Goal: Information Seeking & Learning: Find specific fact

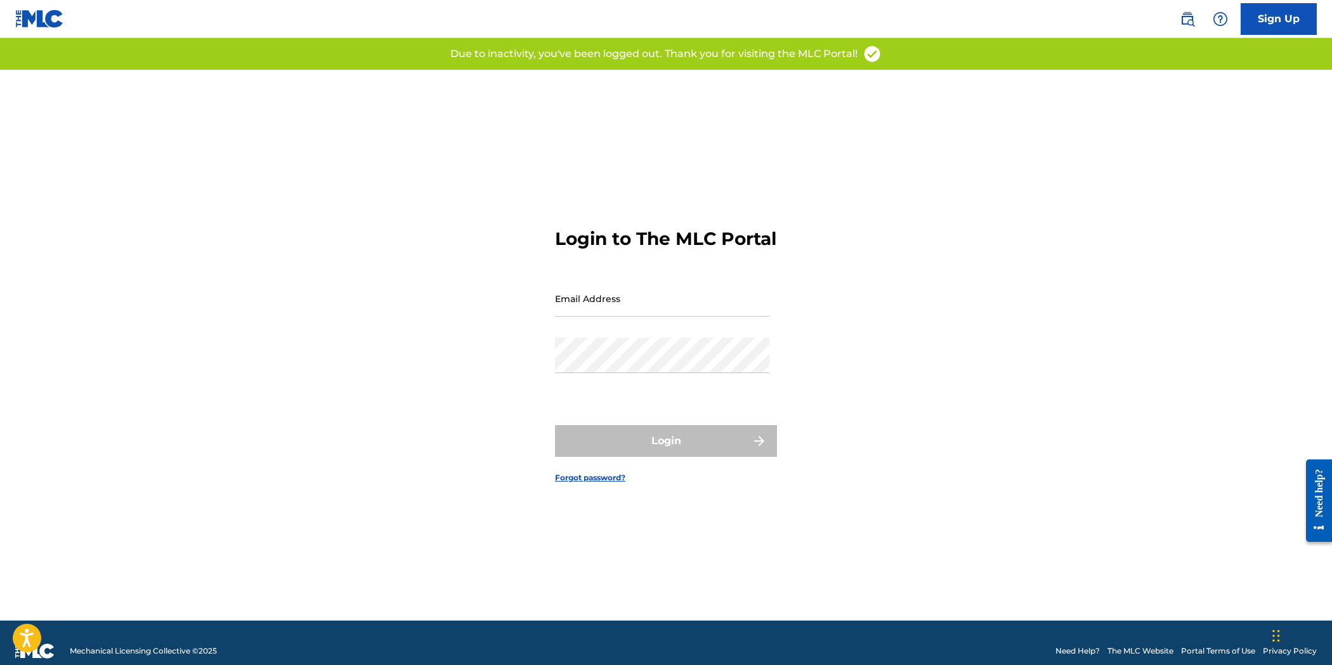
type input "[EMAIL_ADDRESS][DOMAIN_NAME]"
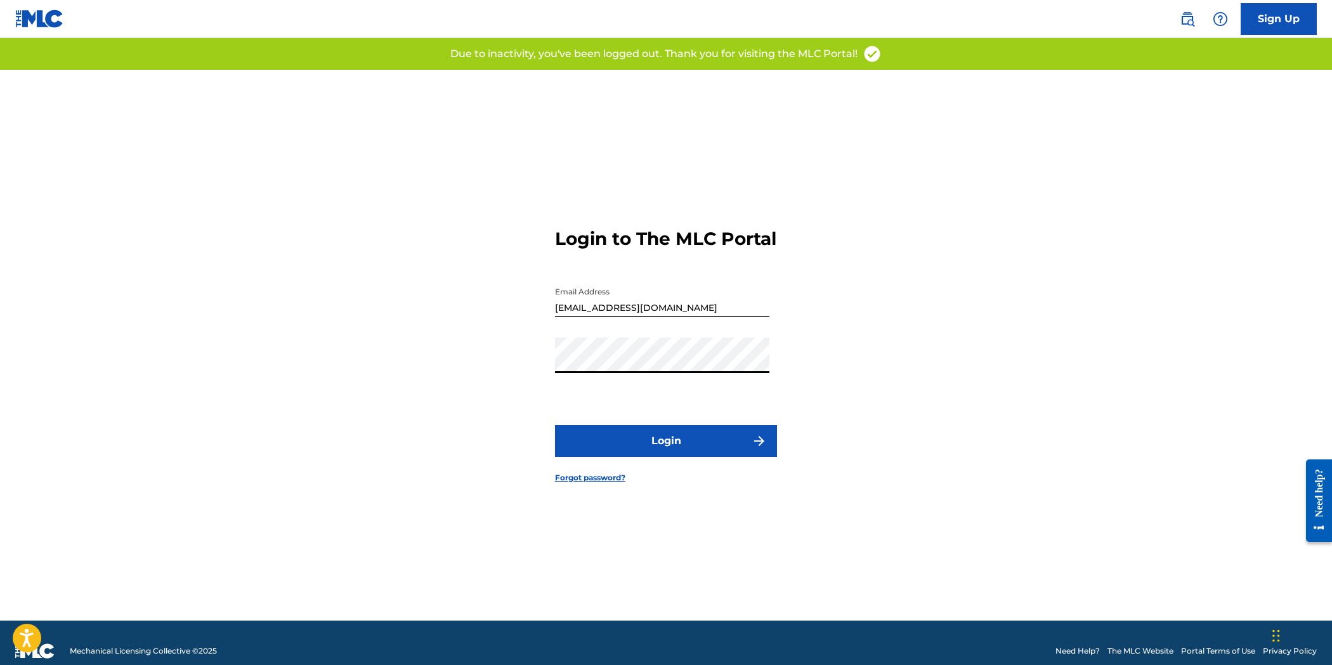
click at [705, 457] on button "Login" at bounding box center [666, 441] width 222 height 32
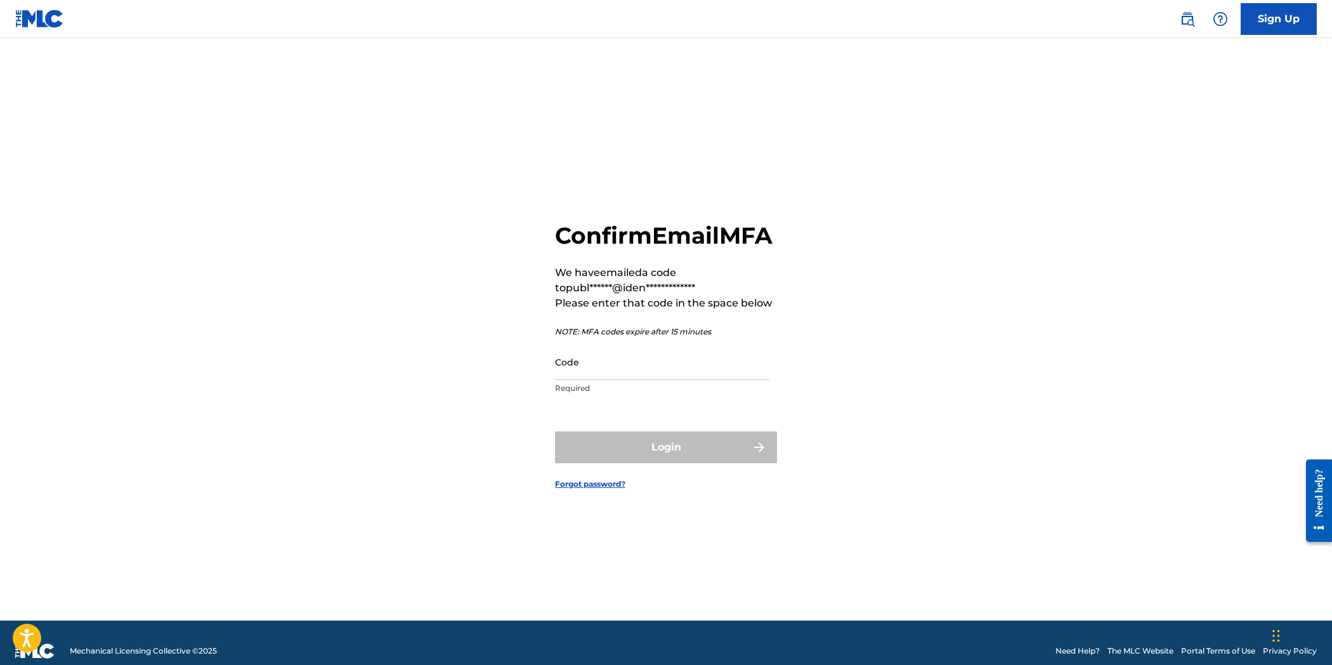
click at [726, 380] on input "Code" at bounding box center [662, 362] width 214 height 36
click at [712, 375] on input "Code" at bounding box center [662, 362] width 214 height 36
paste input "541958"
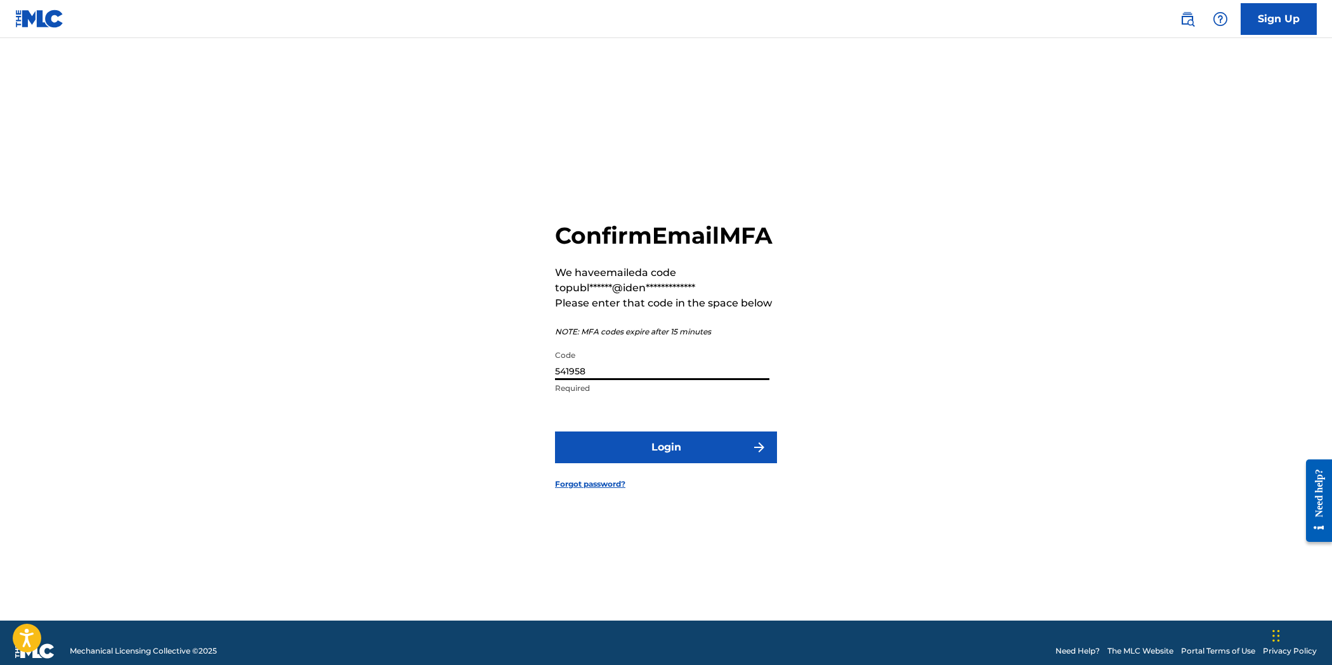
type input "541958"
click at [724, 463] on button "Login" at bounding box center [666, 447] width 222 height 32
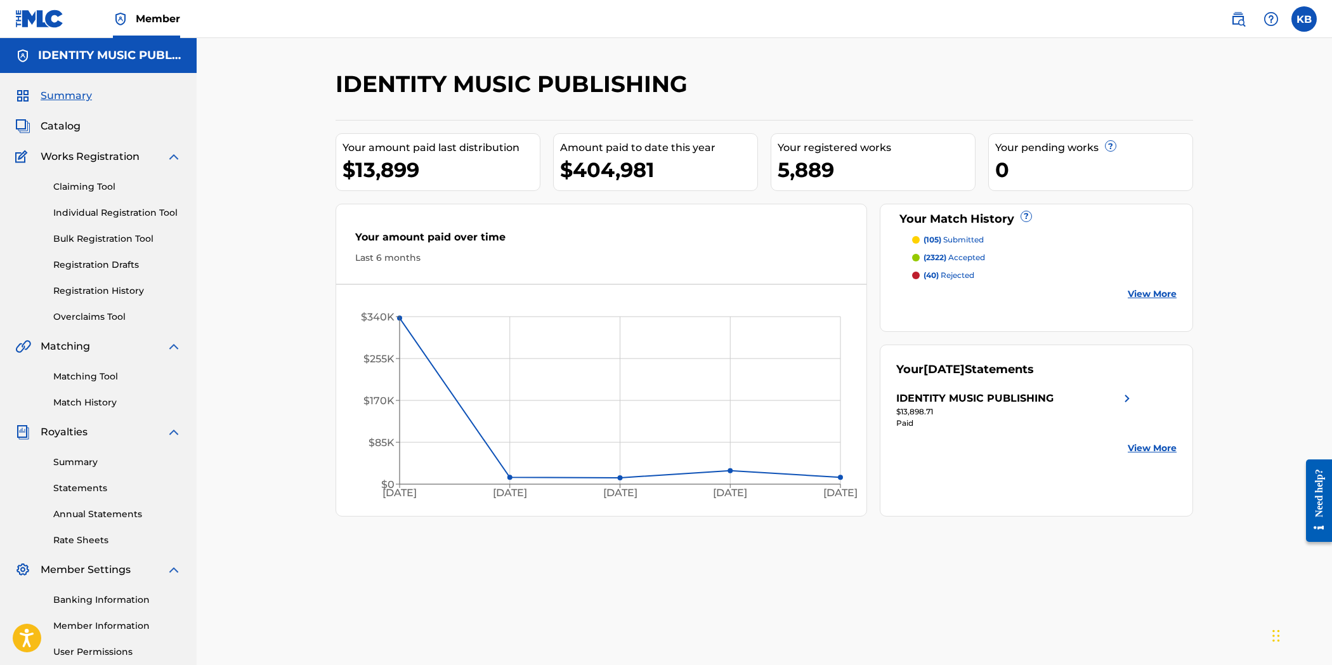
click at [1241, 18] on img at bounding box center [1237, 18] width 15 height 15
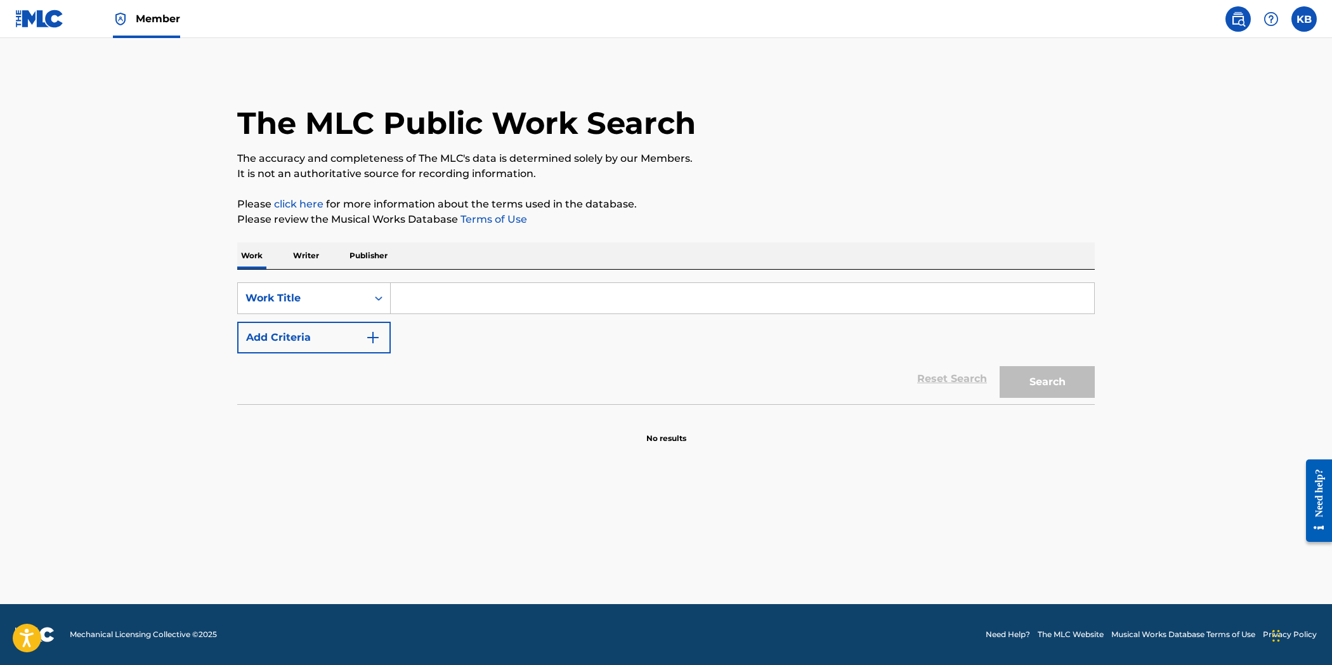
click at [450, 296] on input "Search Form" at bounding box center [742, 298] width 703 height 30
paste input "ESTAS TONNE"
type input "ESTAS TONNE"
click at [302, 256] on p "Writer" at bounding box center [306, 255] width 34 height 27
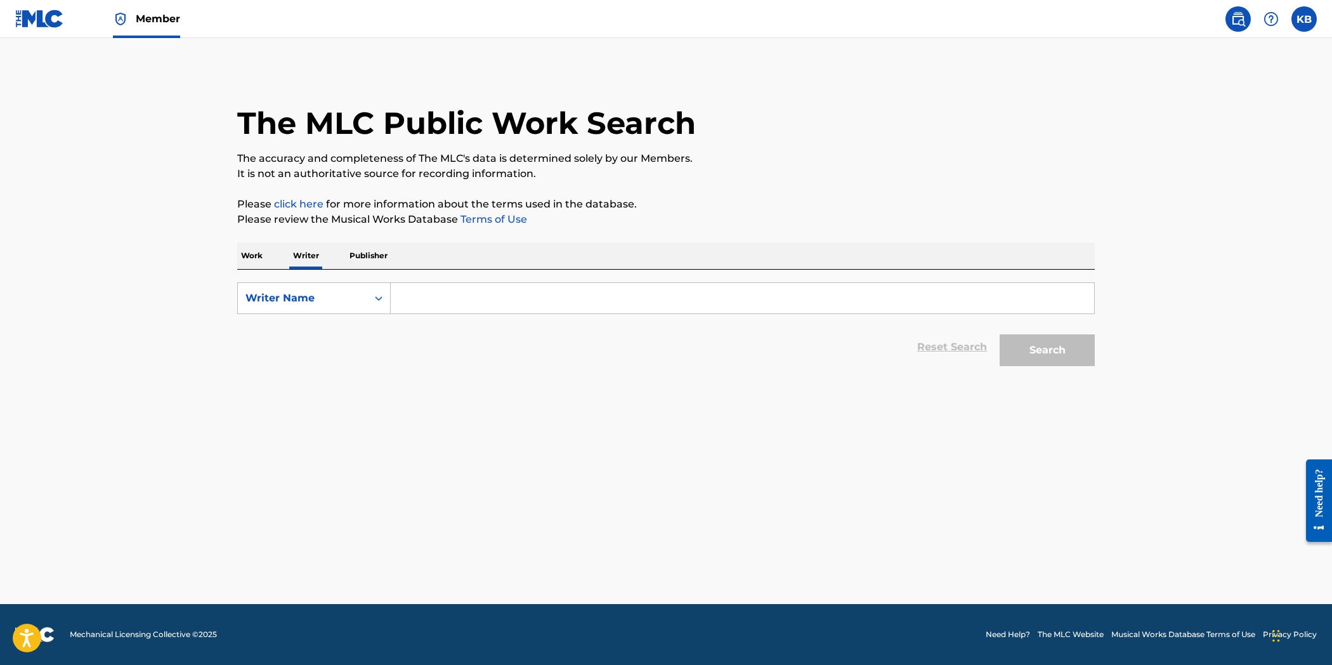
click at [463, 298] on input "Search Form" at bounding box center [742, 298] width 703 height 30
paste input "ESTAS TONNE"
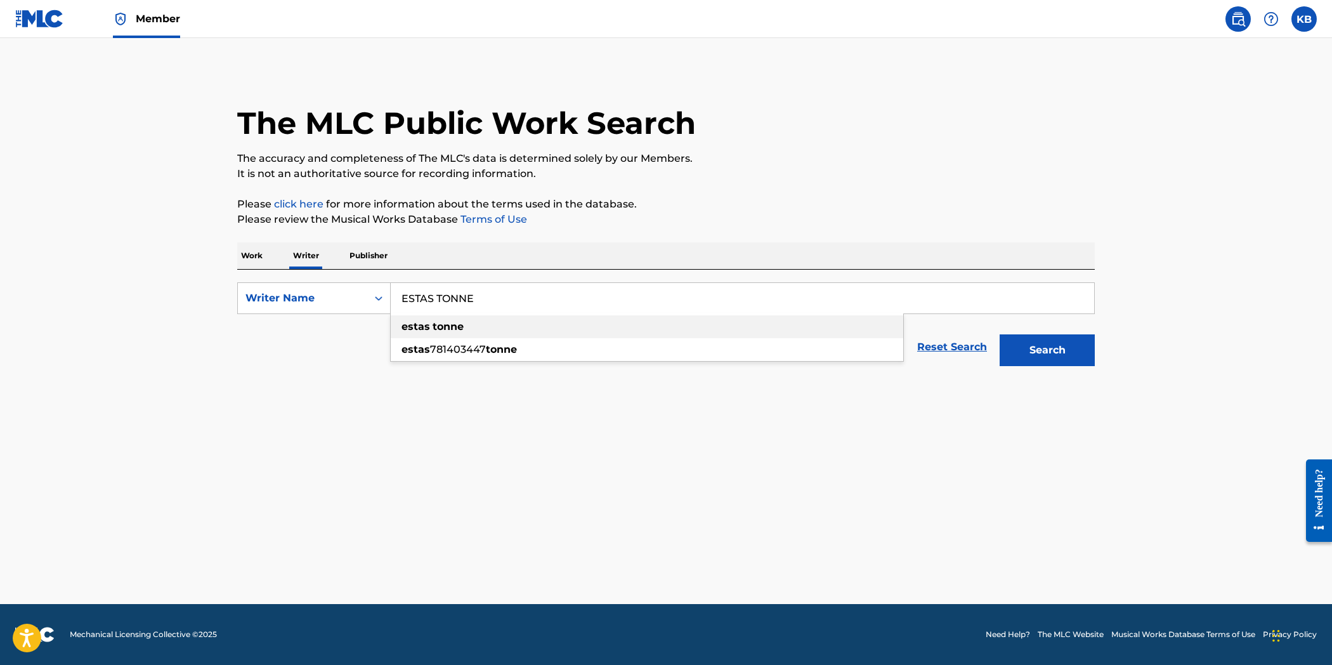
click at [723, 326] on div "estas tonne" at bounding box center [647, 326] width 512 height 23
type input "estas tonne"
click at [1062, 348] on button "Search" at bounding box center [1047, 350] width 95 height 32
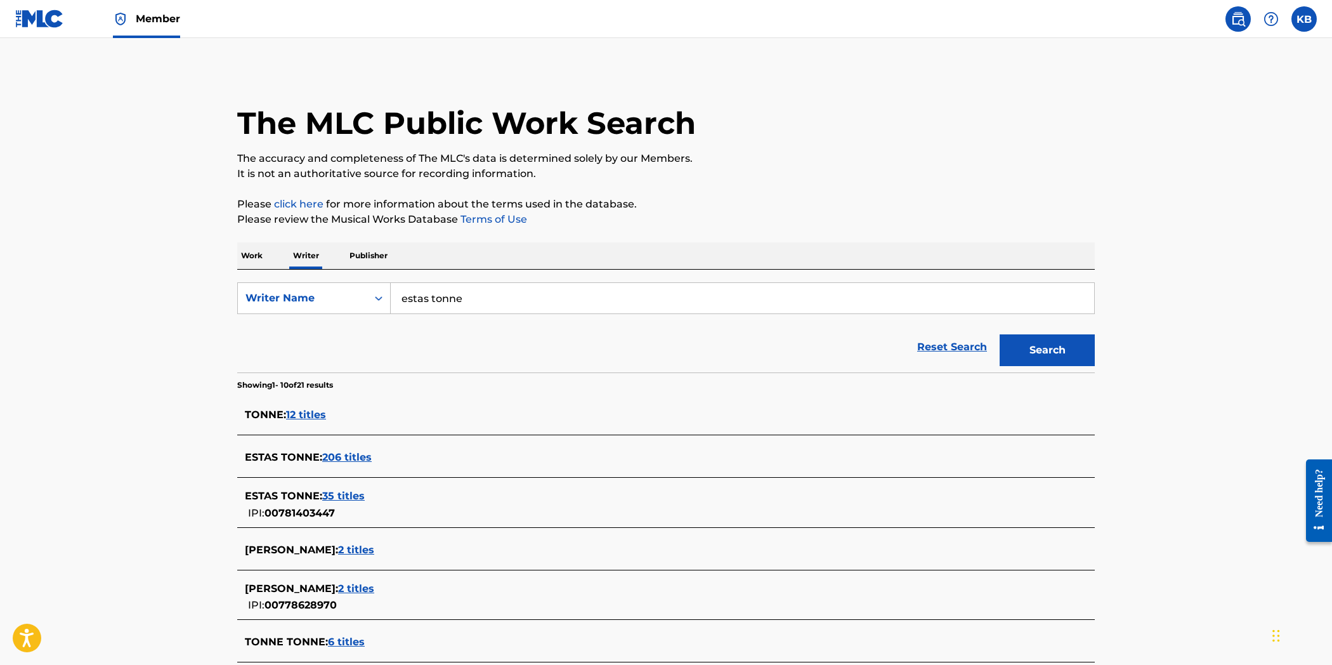
click at [360, 455] on span "206 titles" at bounding box center [346, 457] width 49 height 12
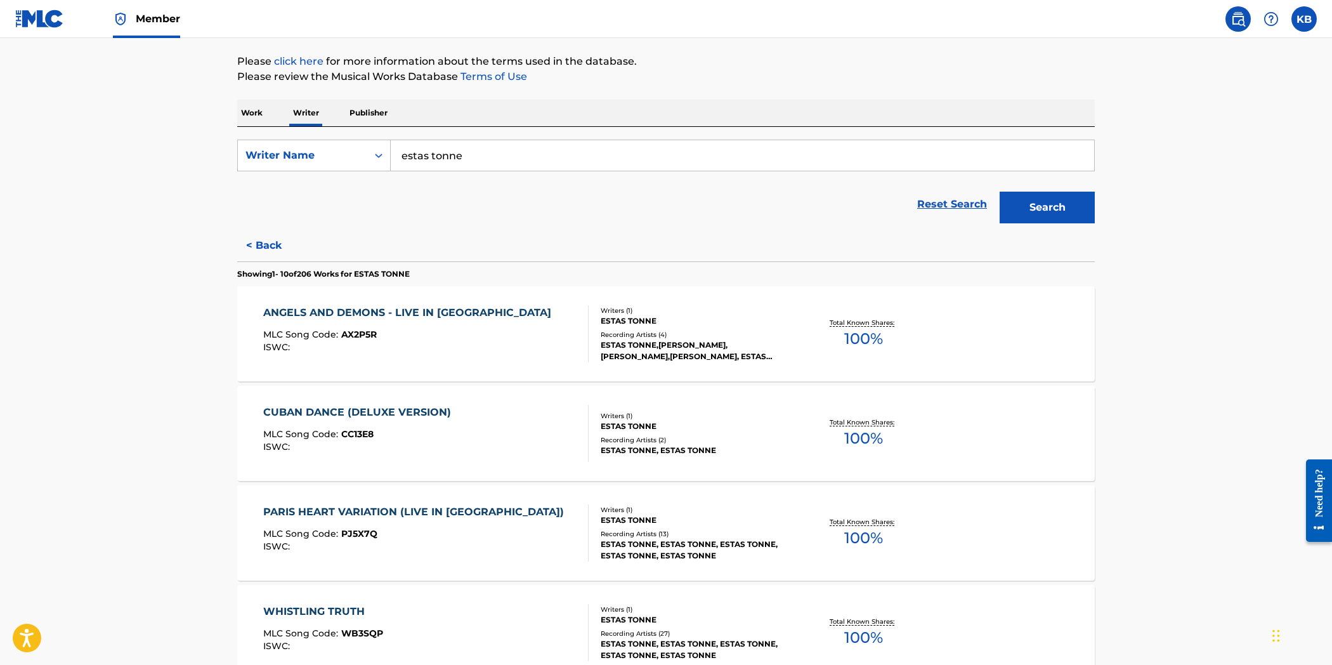
scroll to position [211, 0]
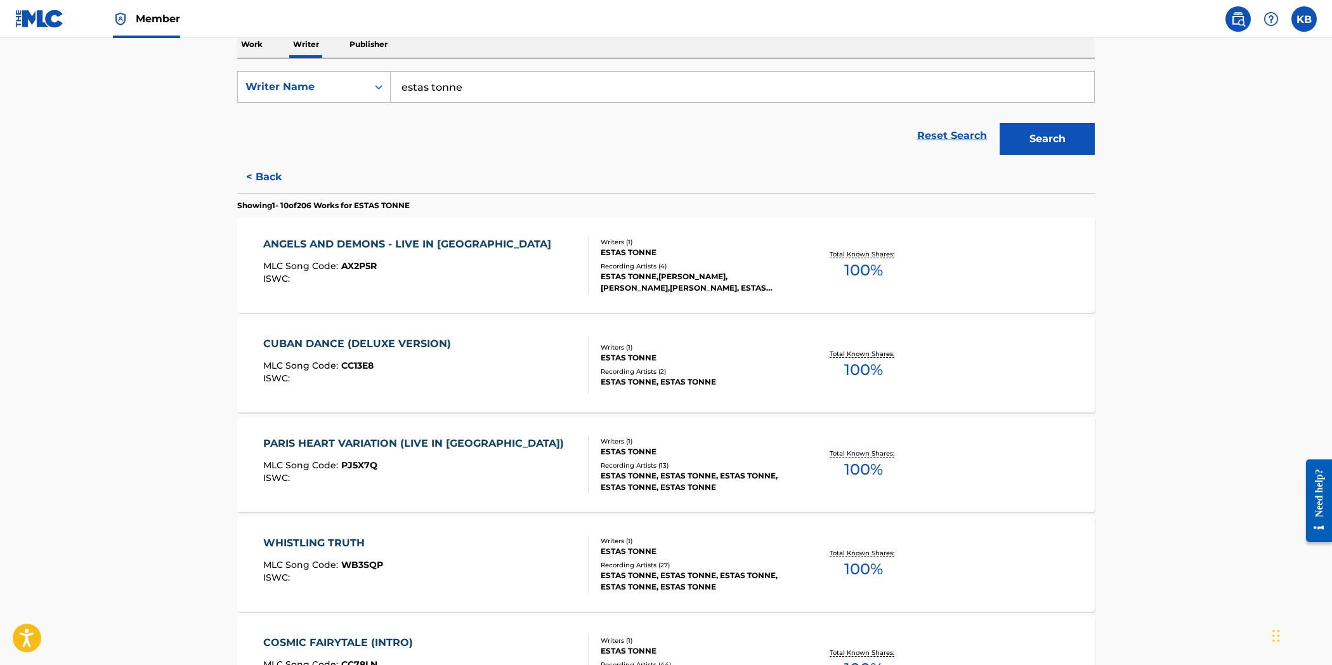
click at [485, 276] on div "ISWC :" at bounding box center [410, 279] width 294 height 10
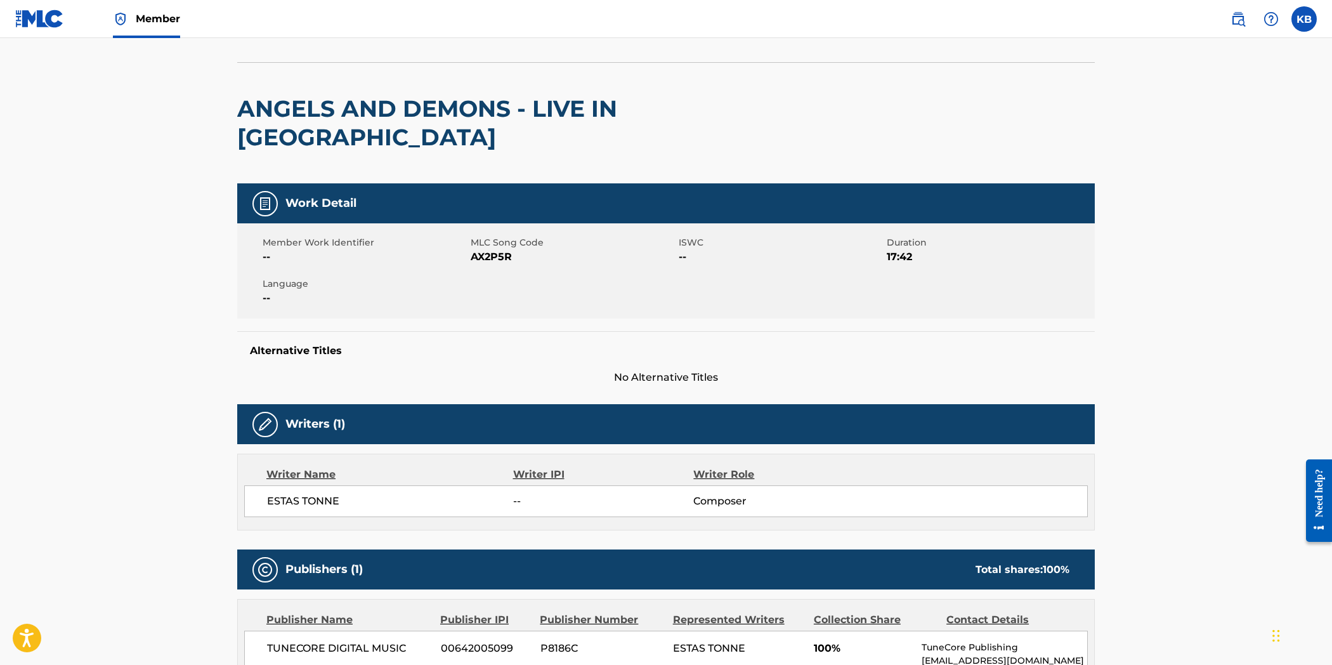
scroll to position [70, 0]
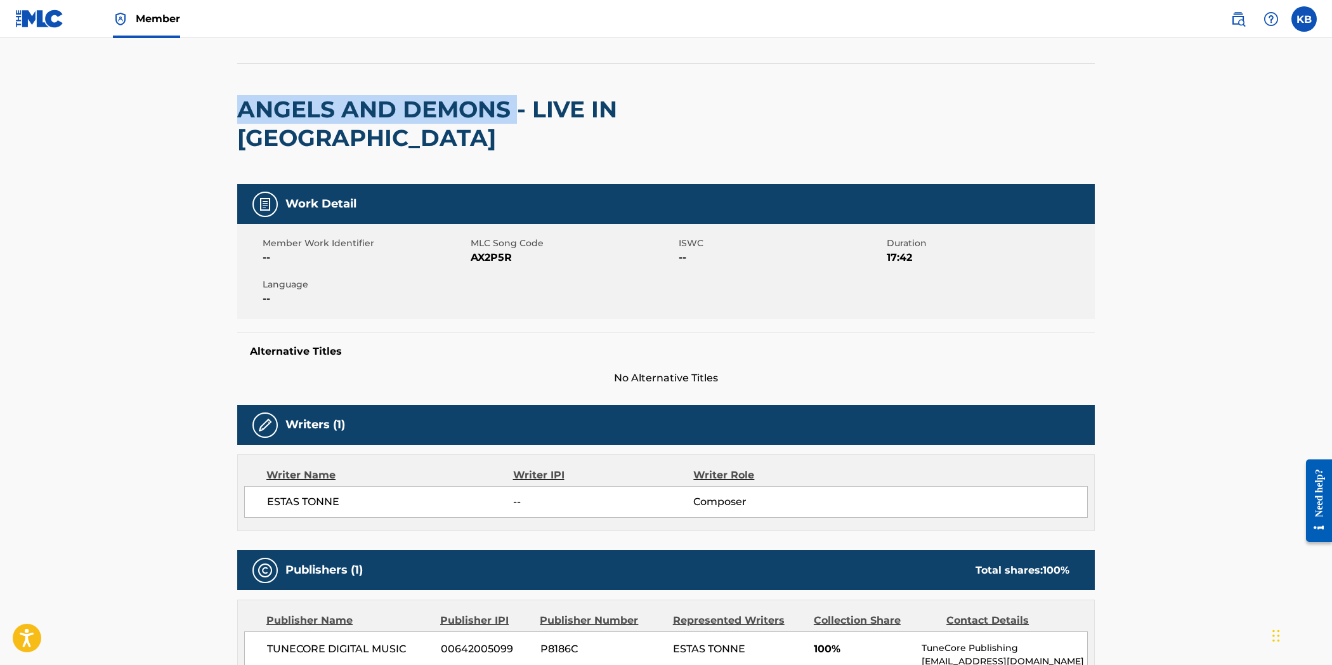
drag, startPoint x: 233, startPoint y: 102, endPoint x: 516, endPoint y: 105, distance: 282.3
click at [516, 105] on div "< Back to public search results Copy work link ANGELS AND DEMONS - LIVE IN [GEO…" at bounding box center [666, 470] width 888 height 943
copy h2 "ANGELS AND DEMONS"
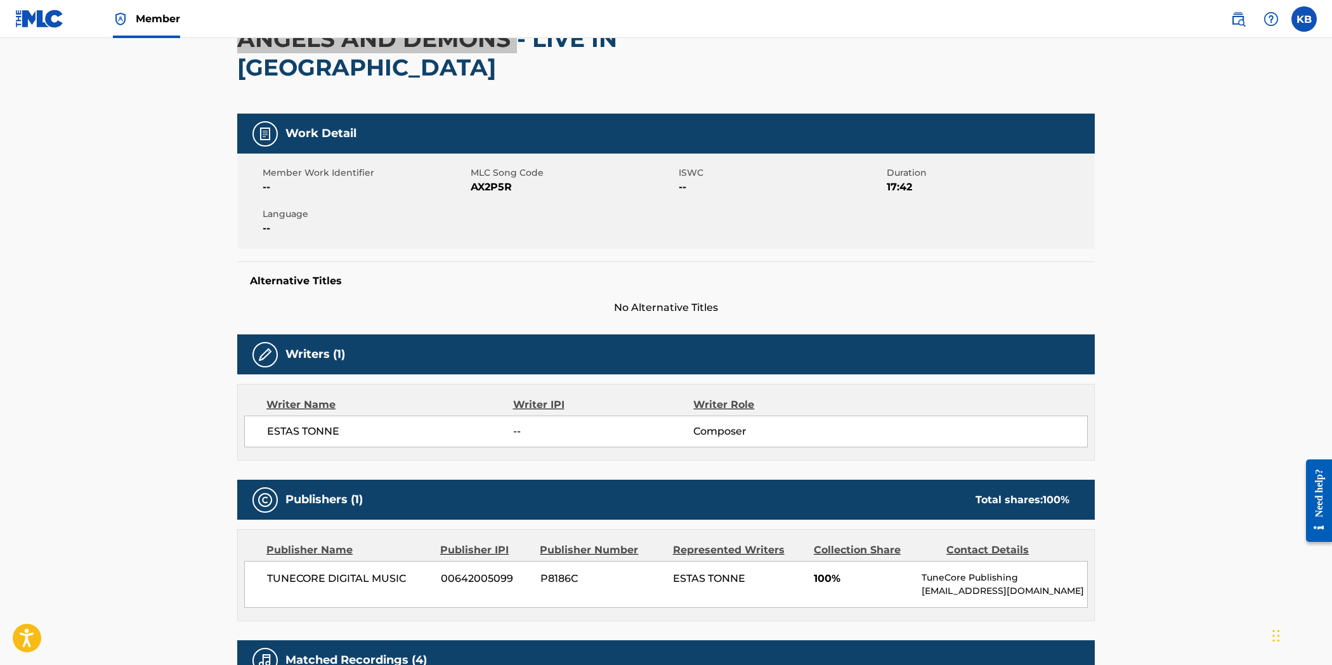
scroll to position [0, 0]
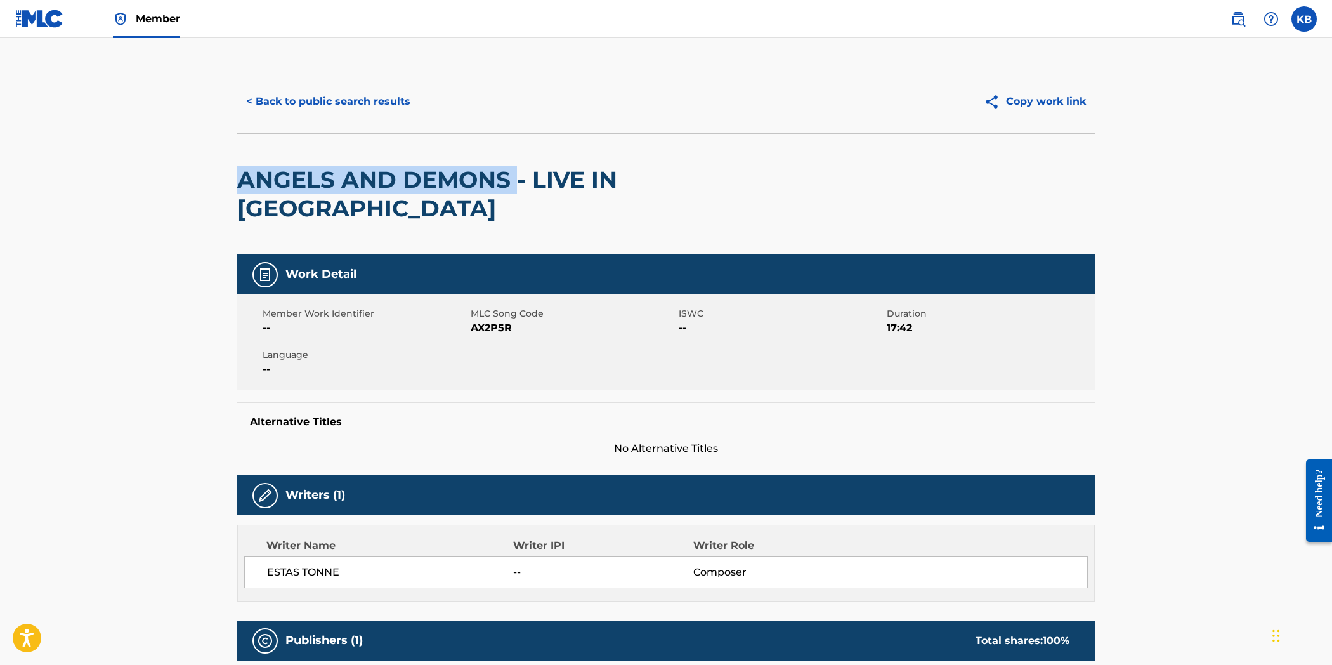
click at [363, 103] on button "< Back to public search results" at bounding box center [328, 102] width 182 height 32
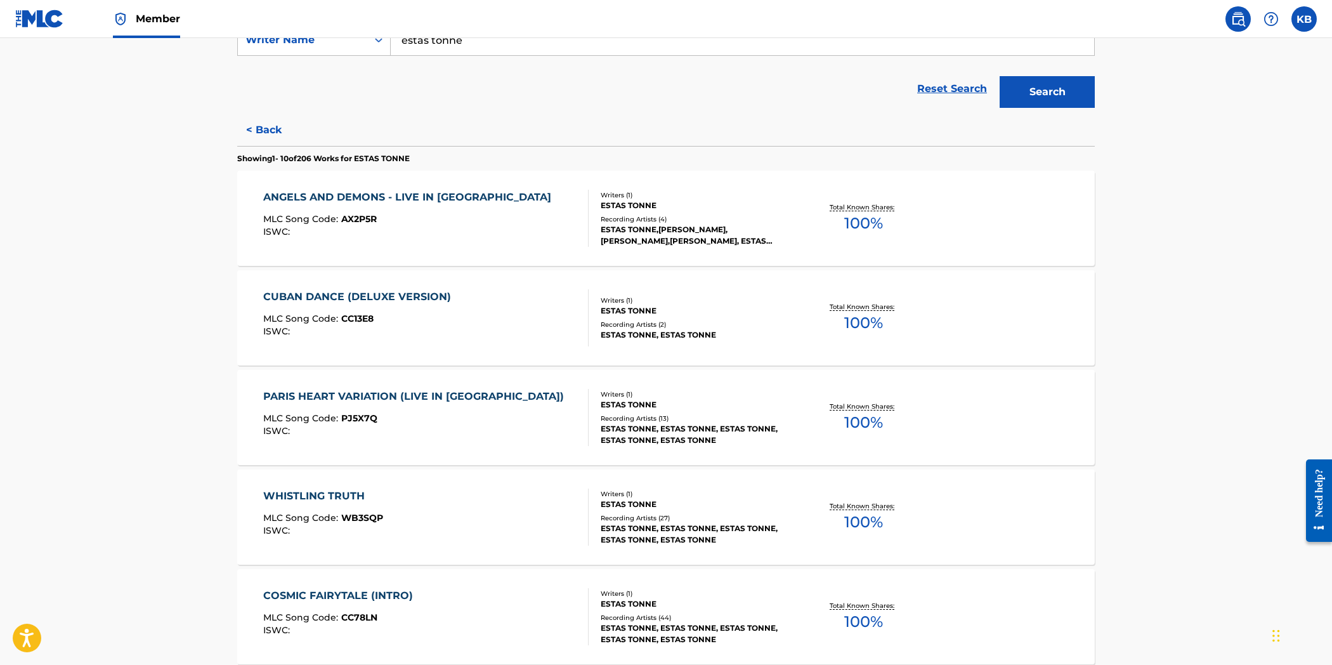
scroll to position [282, 0]
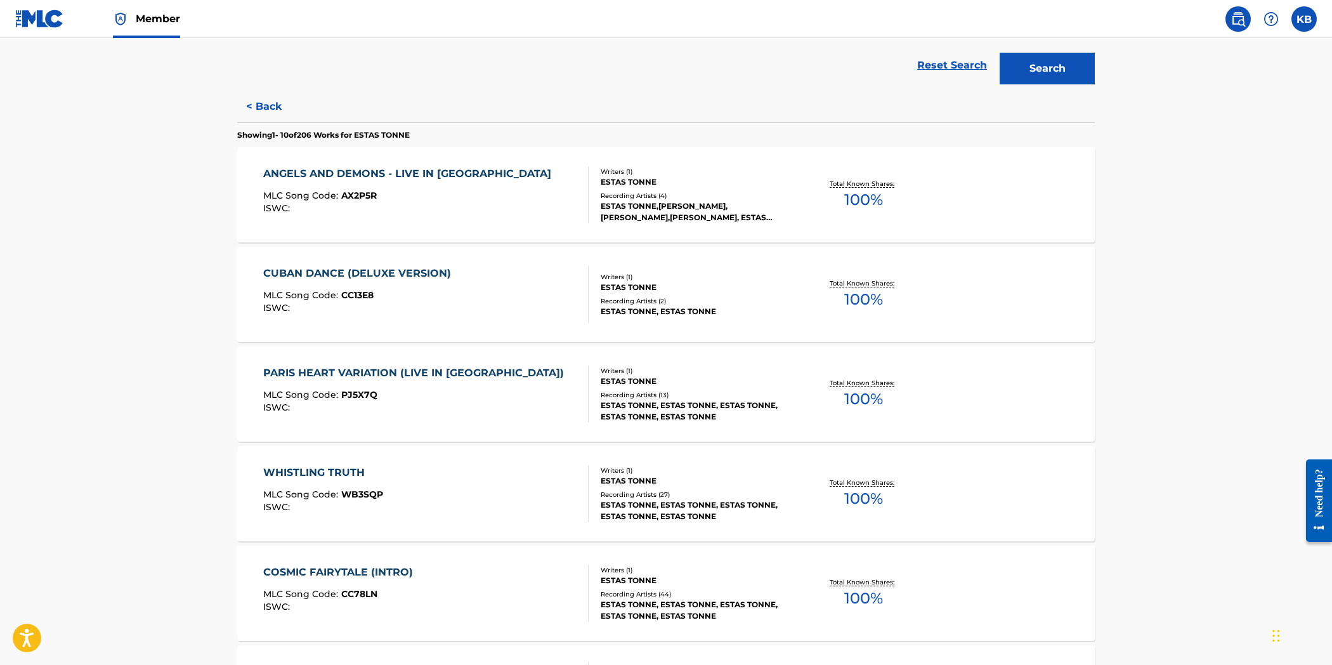
click at [499, 308] on div "CUBAN DANCE (DELUXE VERSION) MLC Song Code : CC13E8 ISWC :" at bounding box center [426, 294] width 326 height 57
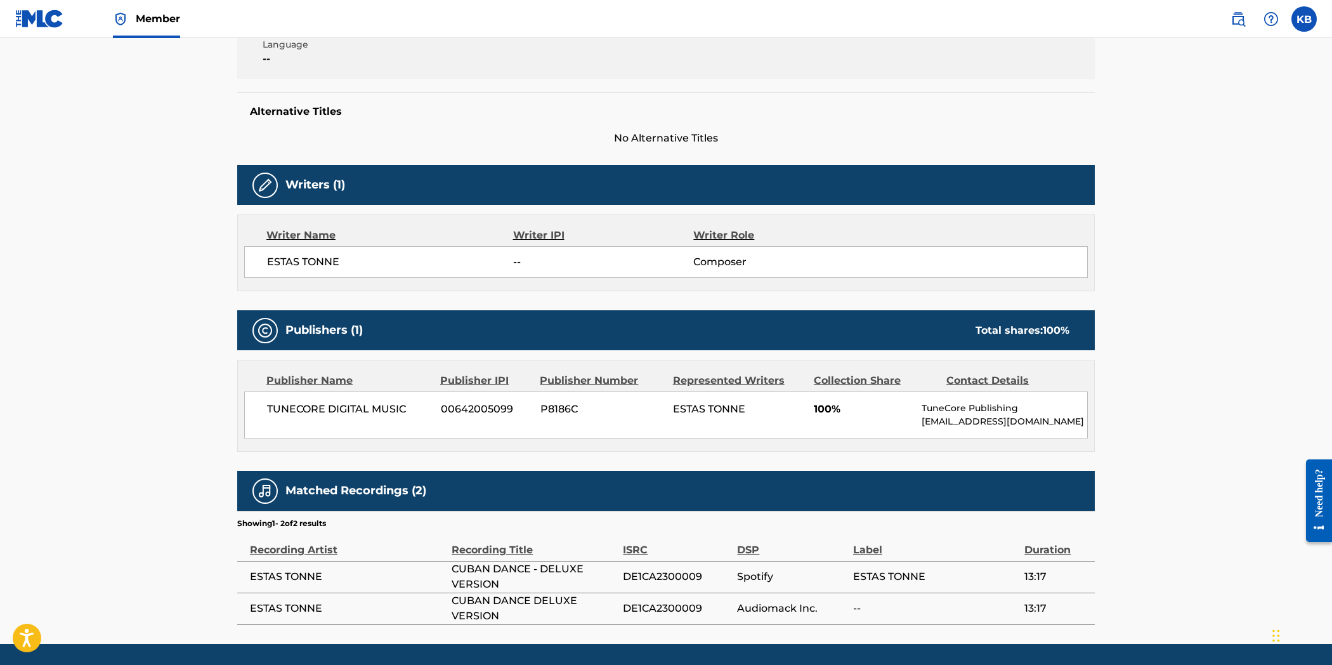
scroll to position [321, 0]
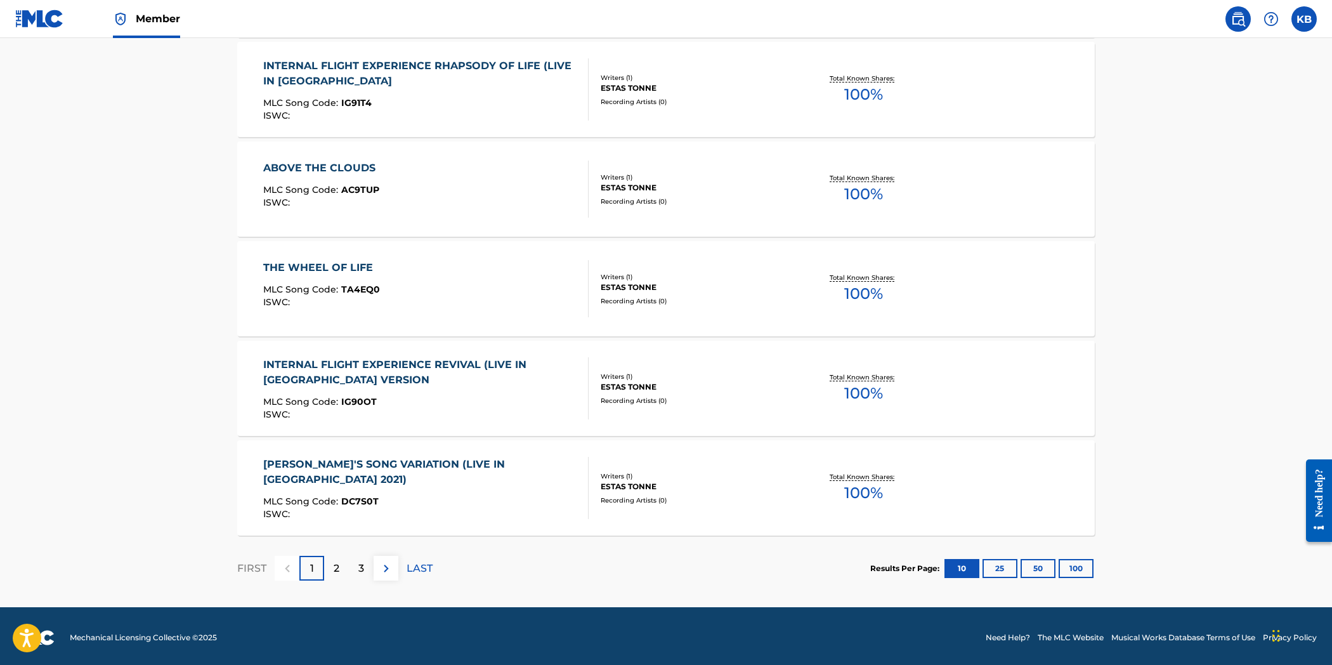
scroll to position [887, 0]
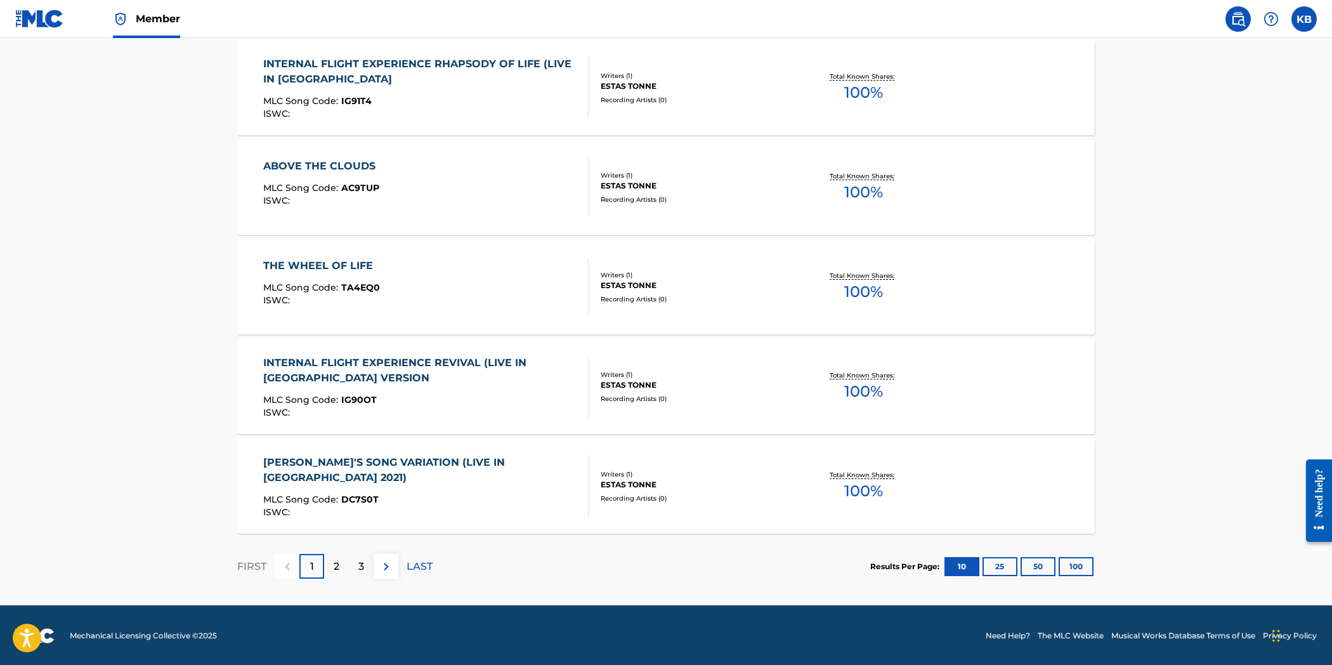
click at [505, 306] on div "THE WHEEL OF LIFE MLC Song Code : TA4EQ0 ISWC :" at bounding box center [426, 286] width 326 height 57
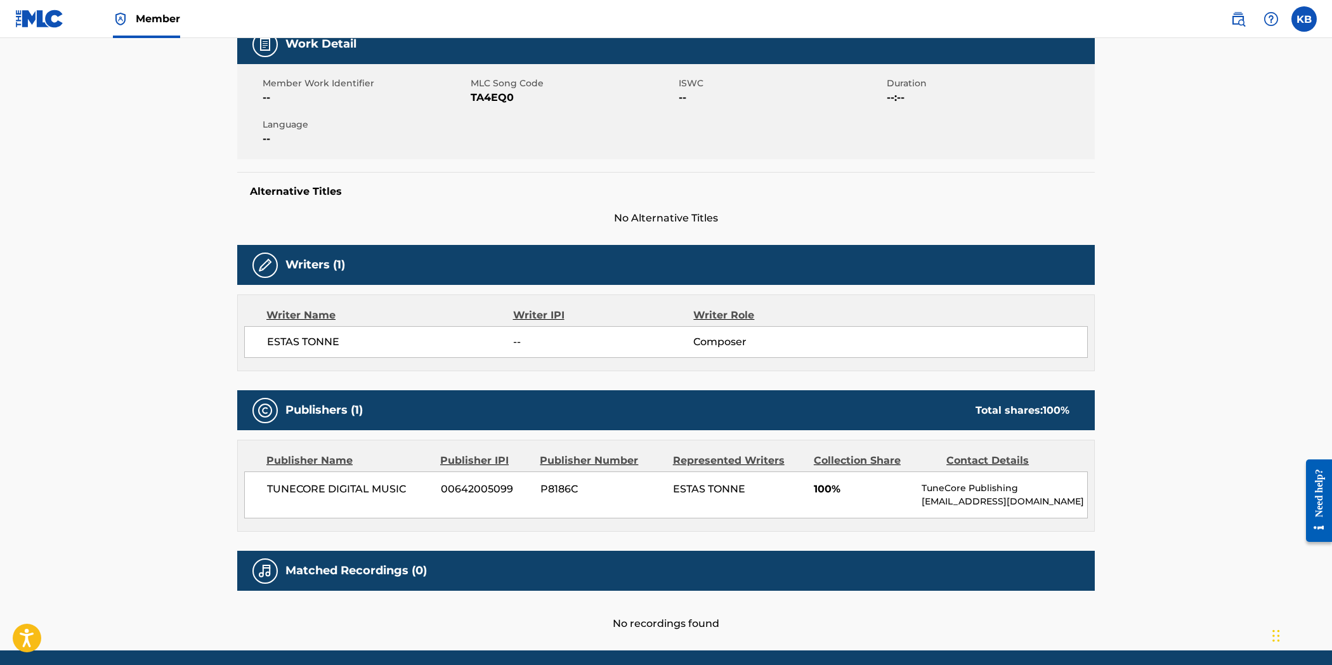
scroll to position [248, 0]
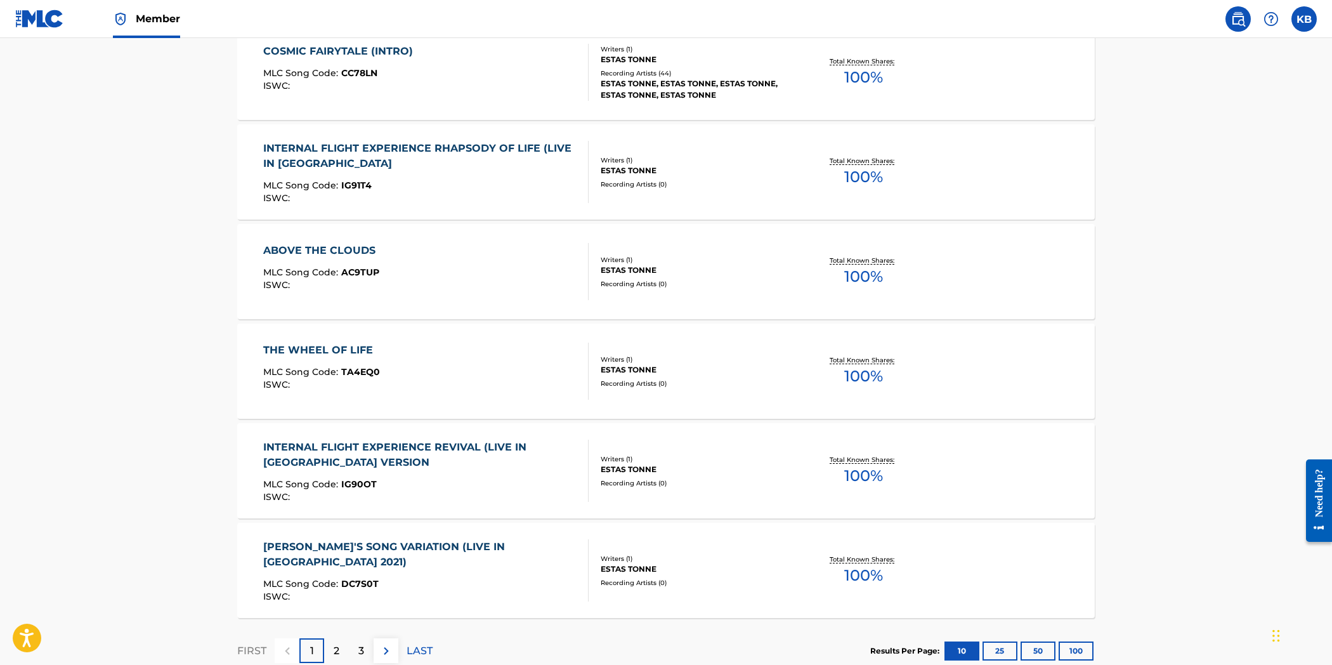
scroll to position [887, 0]
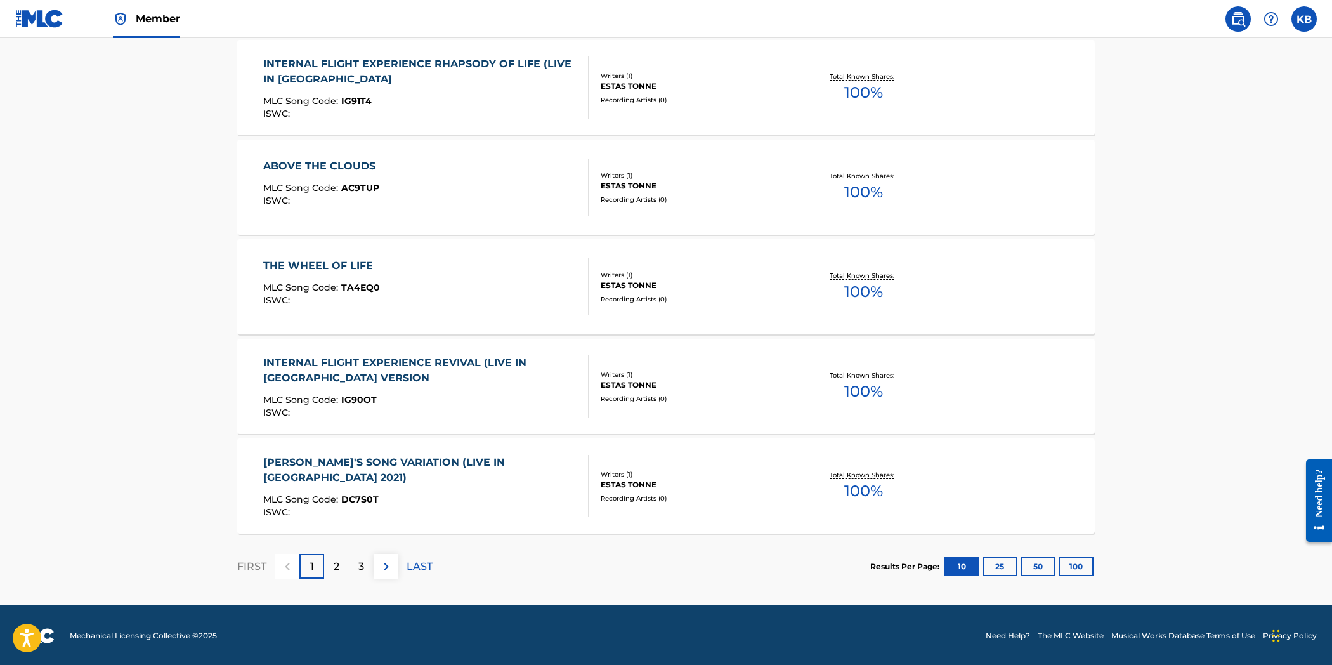
click at [1092, 562] on button "100" at bounding box center [1076, 566] width 35 height 19
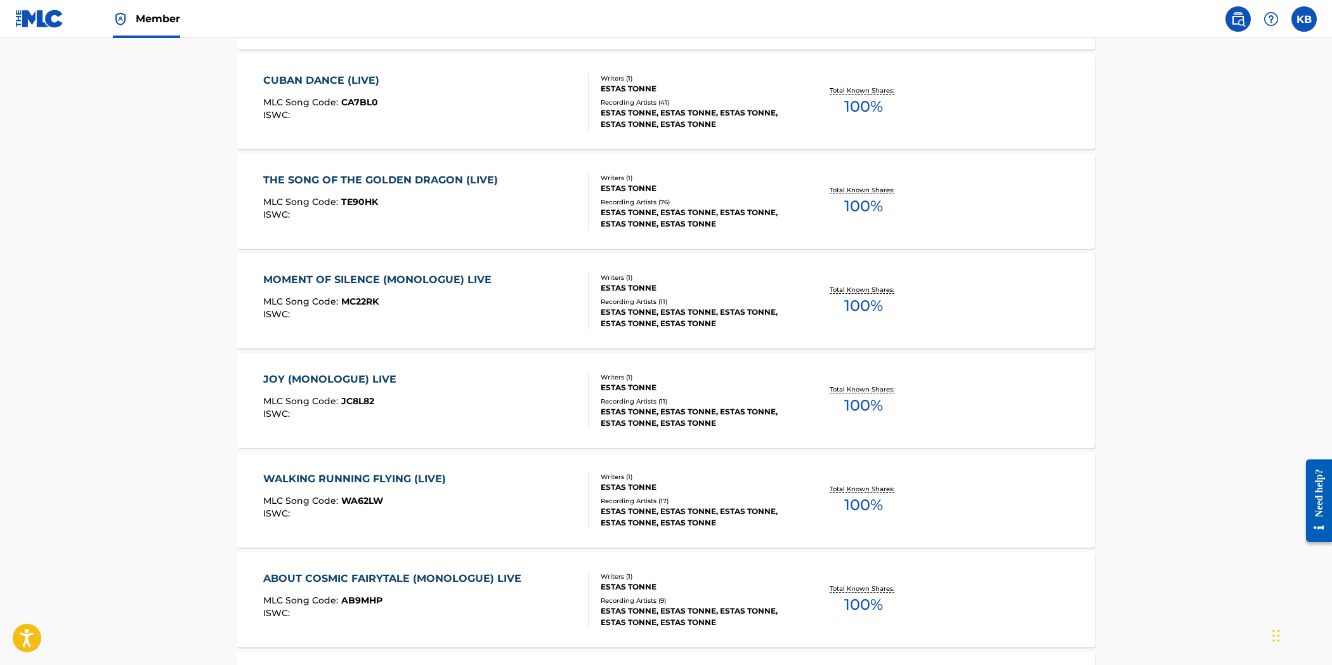
scroll to position [4862, 0]
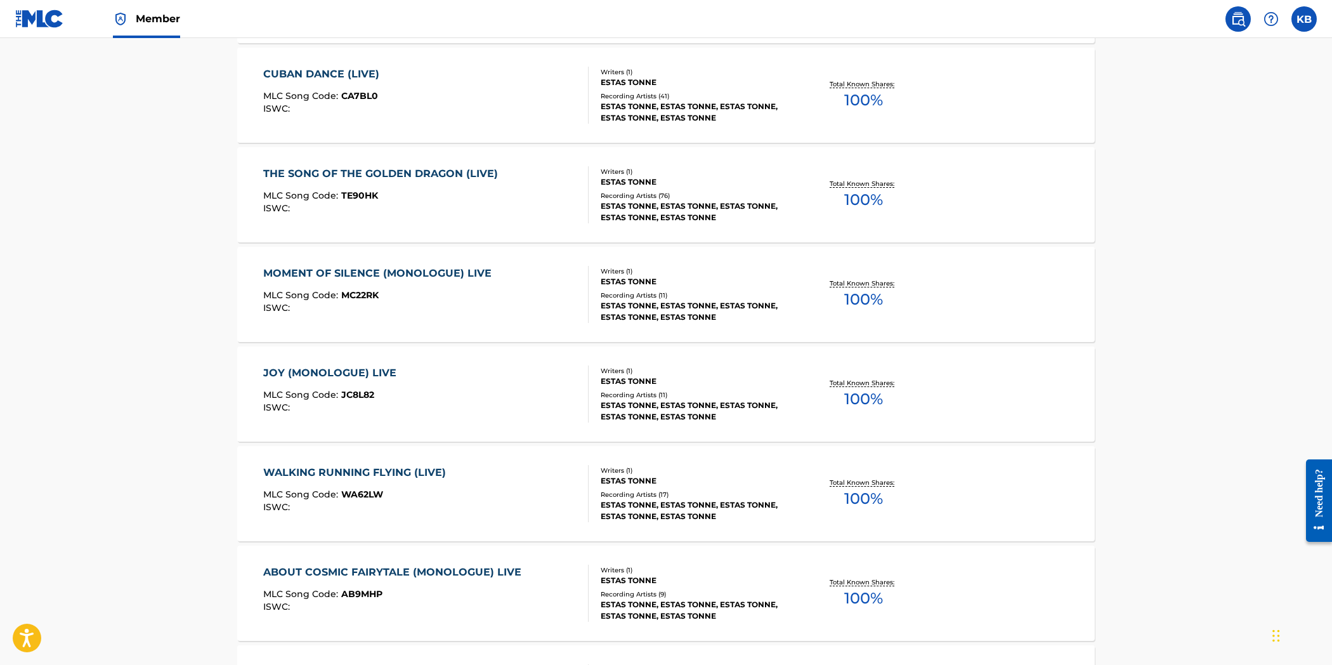
click at [508, 400] on div "JOY (MONOLOGUE) LIVE MLC Song Code : JC8L82 ISWC :" at bounding box center [426, 393] width 326 height 57
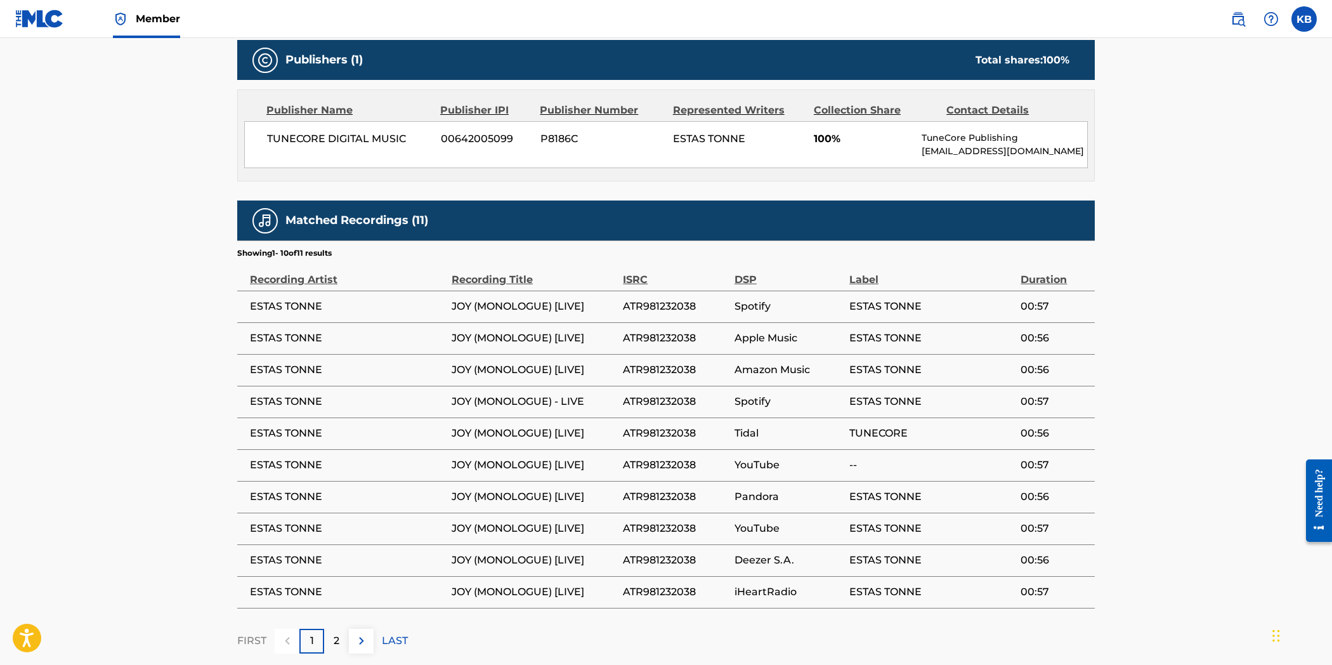
scroll to position [622, 0]
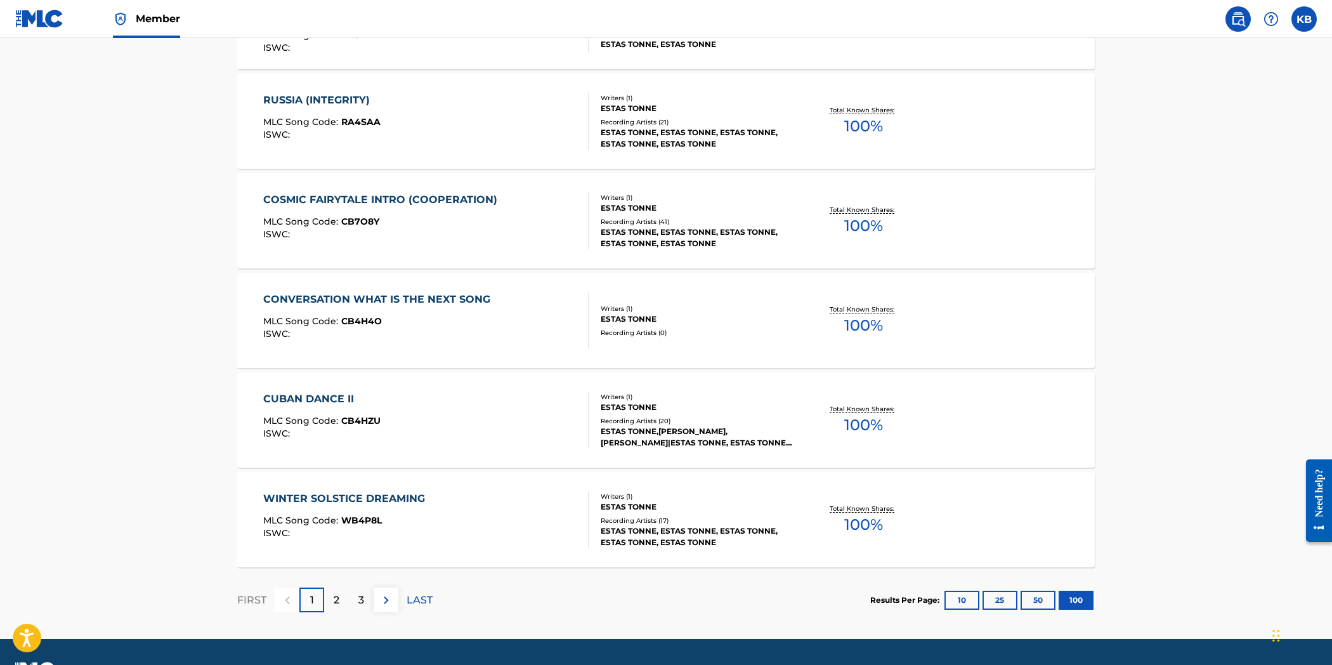
scroll to position [9849, 0]
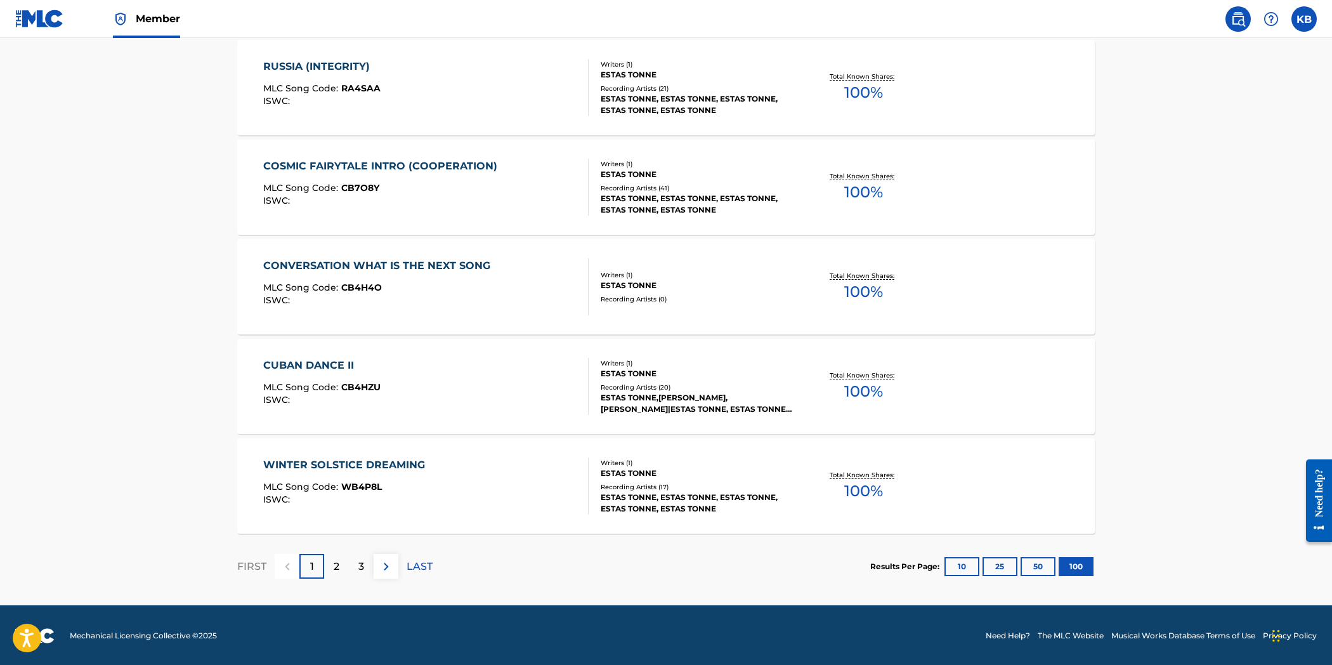
click at [501, 483] on div "WINTER SOLSTICE DREAMING MLC Song Code : WB4P8L ISWC :" at bounding box center [426, 485] width 326 height 57
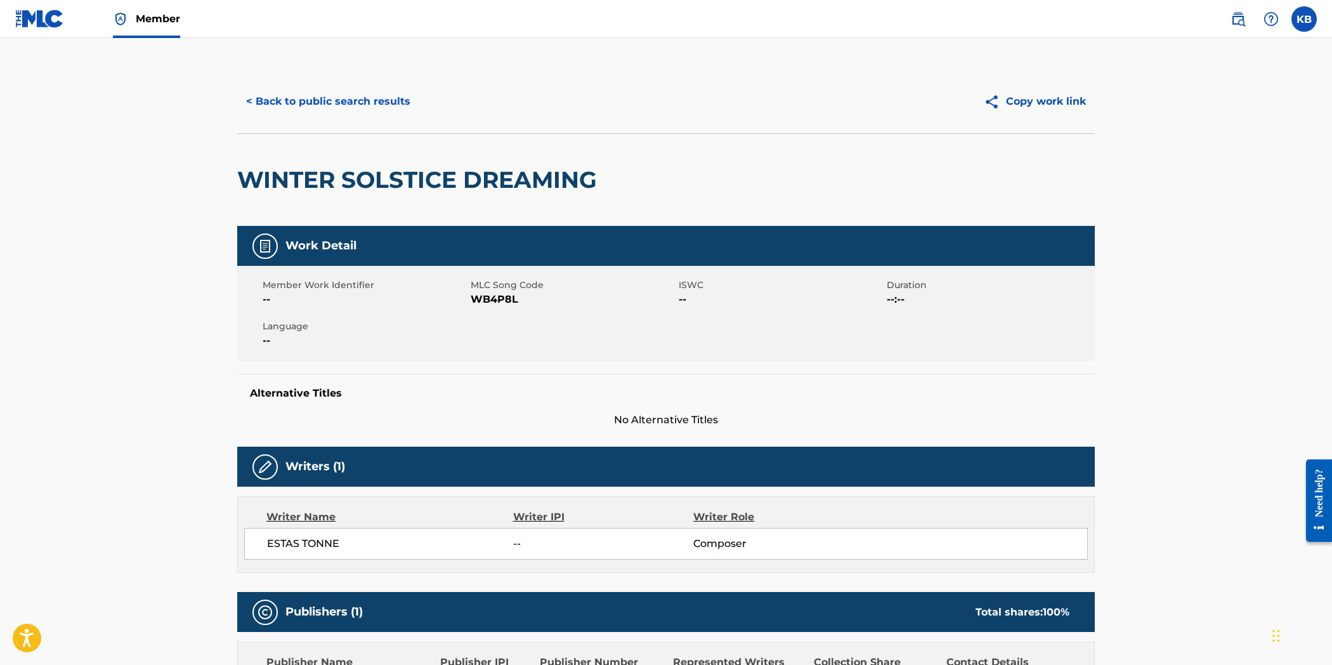
click at [374, 104] on button "< Back to public search results" at bounding box center [328, 102] width 182 height 32
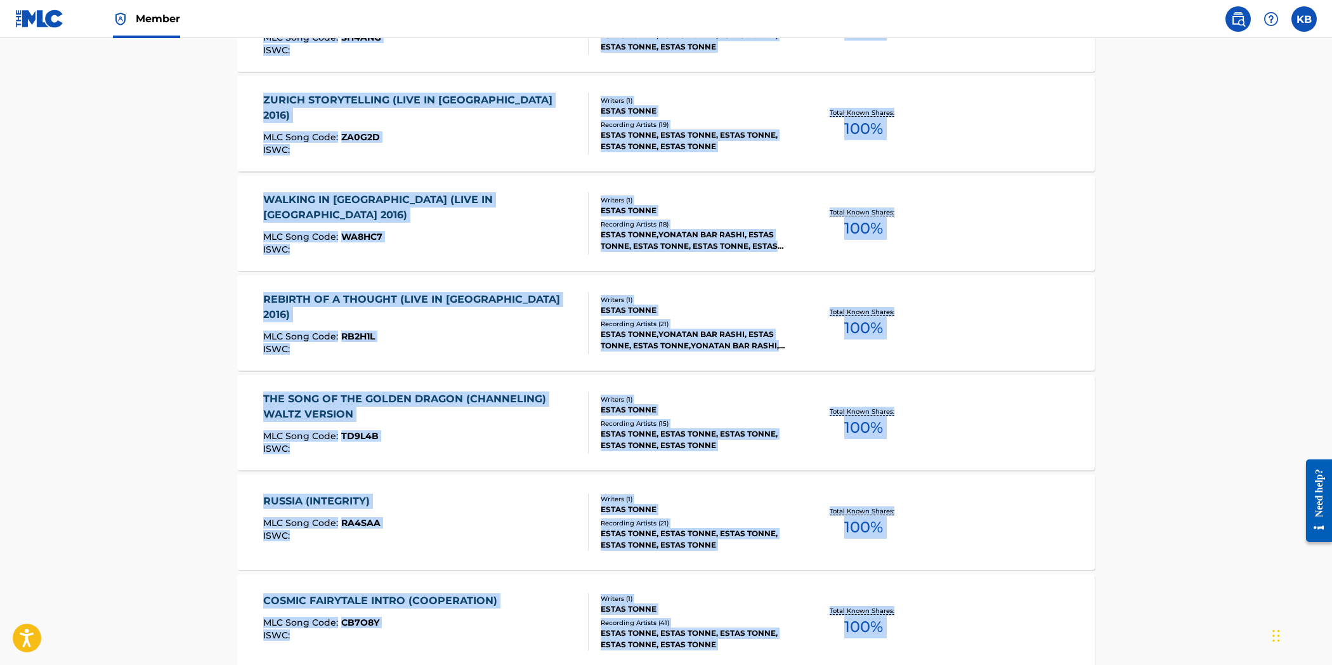
scroll to position [9849, 0]
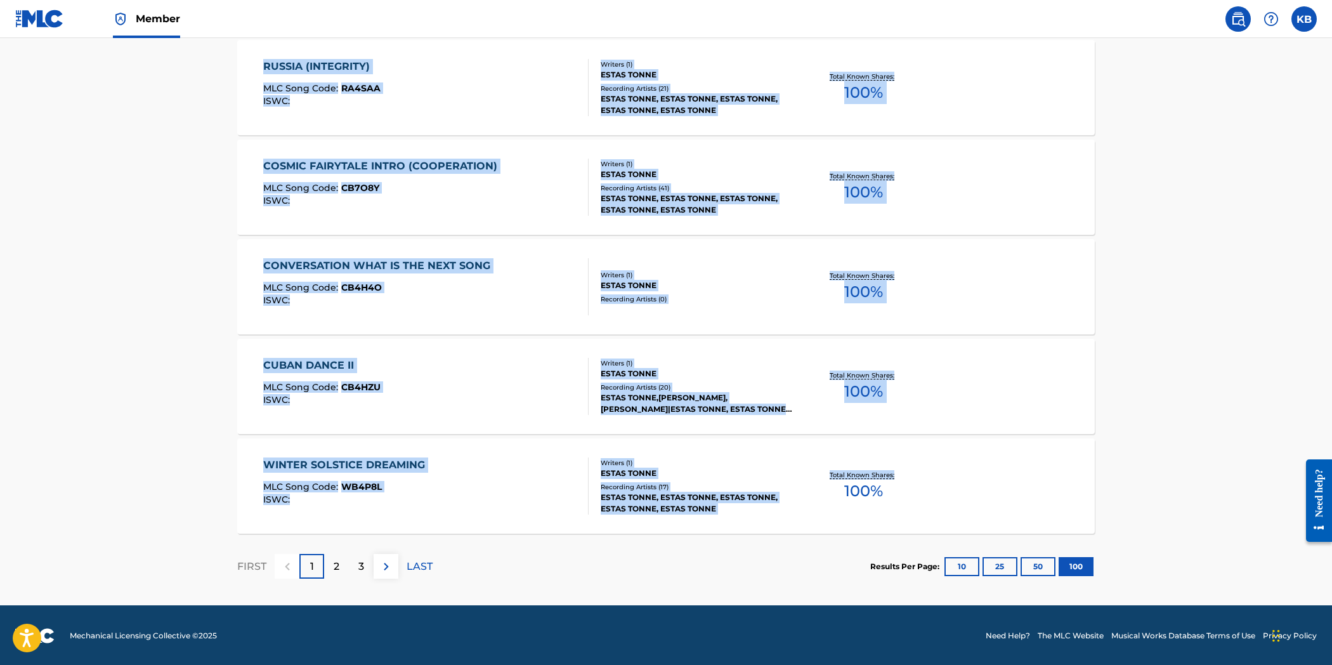
drag, startPoint x: 206, startPoint y: 126, endPoint x: 951, endPoint y: 506, distance: 836.5
copy div "< Lore Ipsumdo 4 - 215 si 939 Ametc adi ELITS DOEIU TEMPOR INC UTLABO - ETDO MA…"
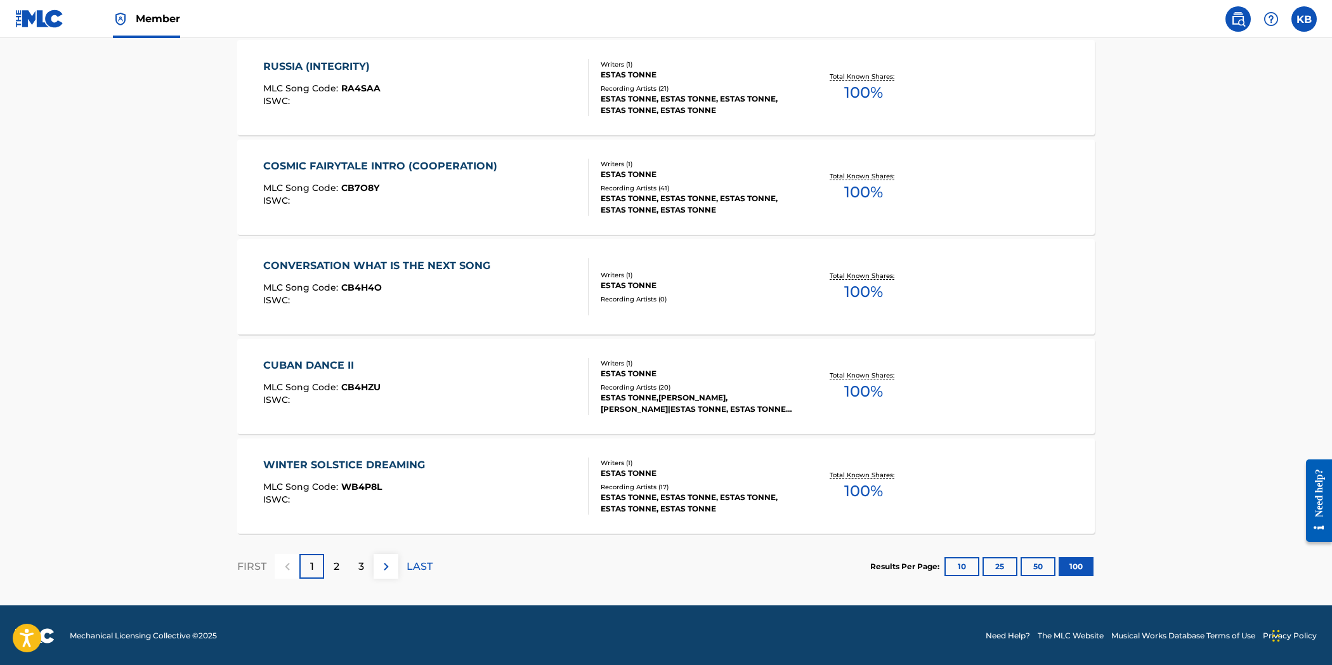
click at [334, 571] on p "2" at bounding box center [337, 566] width 6 height 15
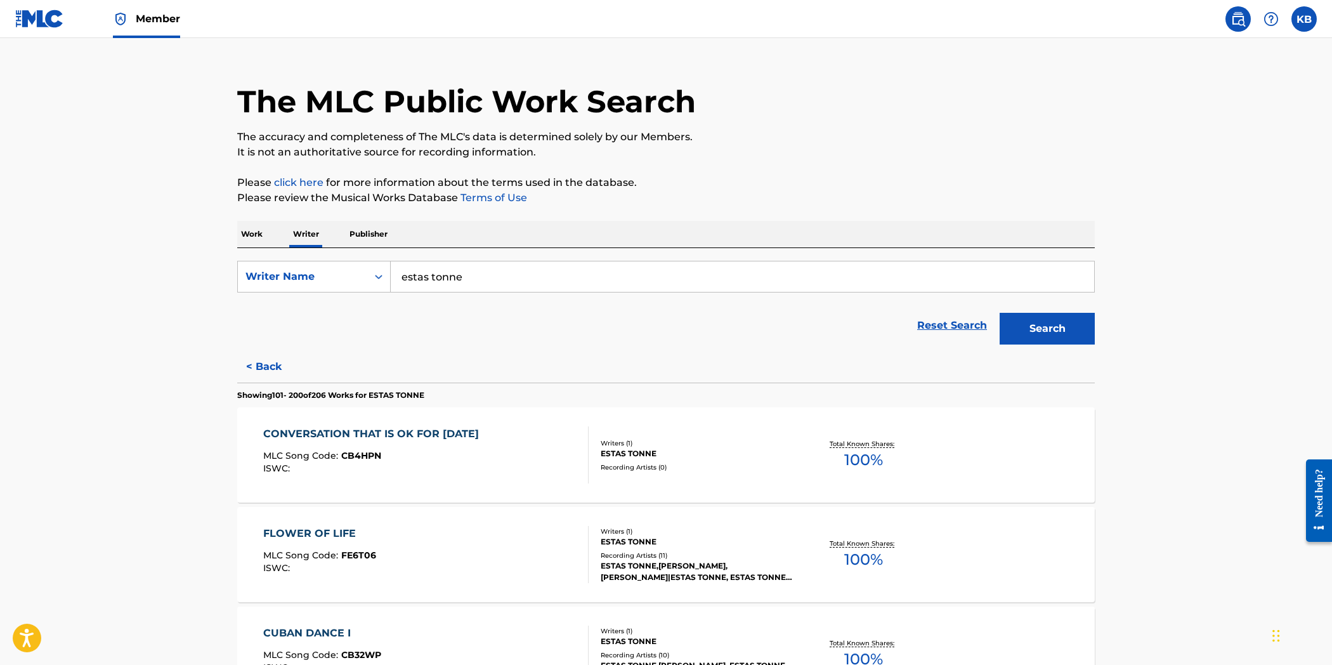
scroll to position [0, 0]
